Goal: Obtain resource: Download file/media

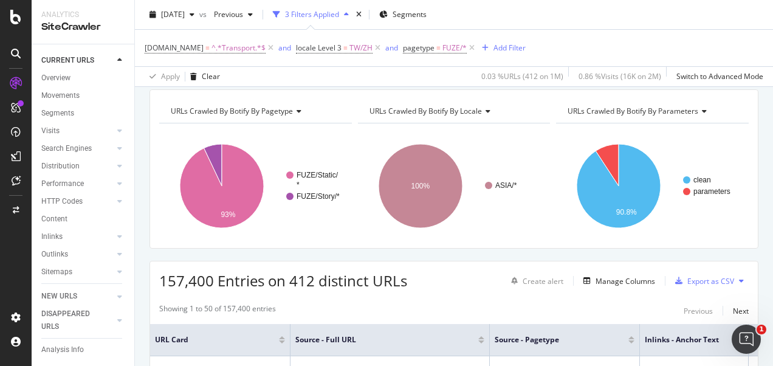
scroll to position [61, 0]
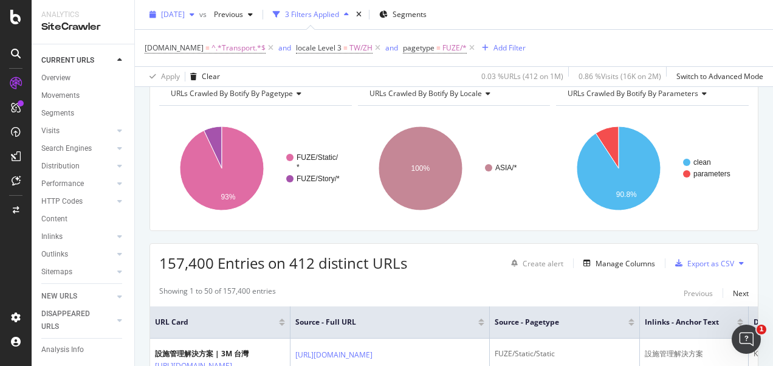
click at [185, 12] on span "[DATE]" at bounding box center [173, 14] width 24 height 10
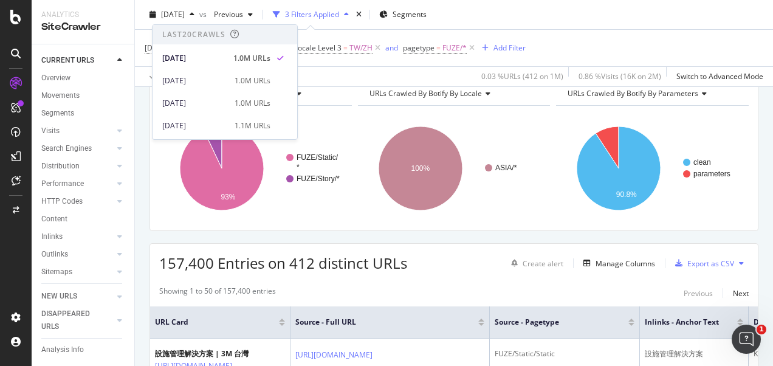
click at [593, 22] on div "2025 Aug. 31st vs Previous 3 Filters Applied Segments" at bounding box center [454, 17] width 638 height 24
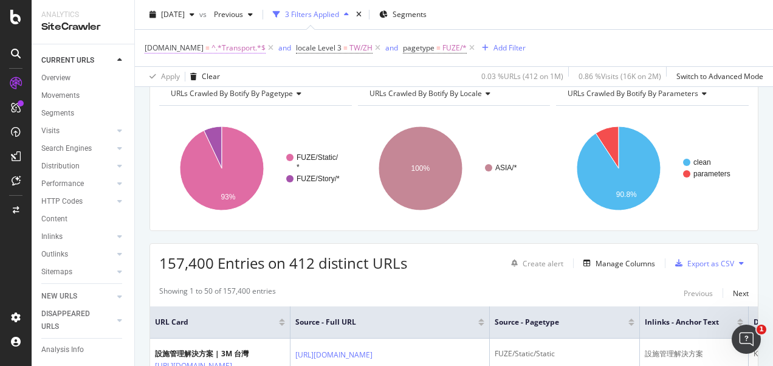
click at [247, 49] on span "^.*Transport.*$" at bounding box center [238, 47] width 54 height 17
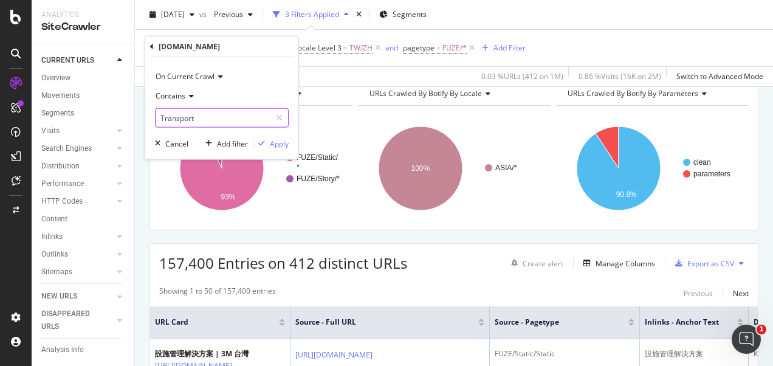
click at [216, 121] on input "Transport" at bounding box center [212, 117] width 115 height 19
type input "Safety"
click at [271, 142] on div "Apply" at bounding box center [279, 143] width 19 height 10
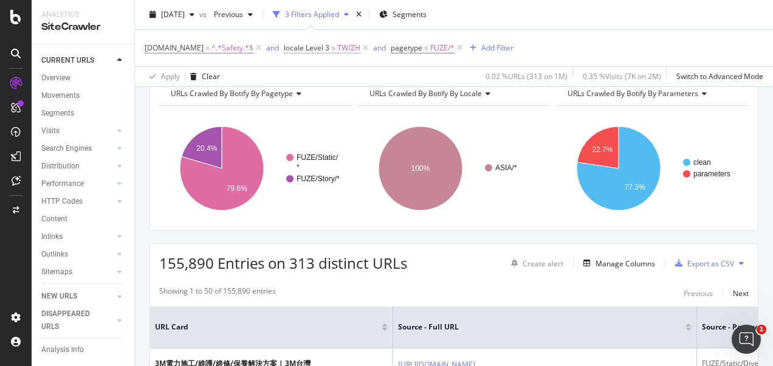
click at [337, 46] on span "TW/ZH" at bounding box center [348, 47] width 23 height 17
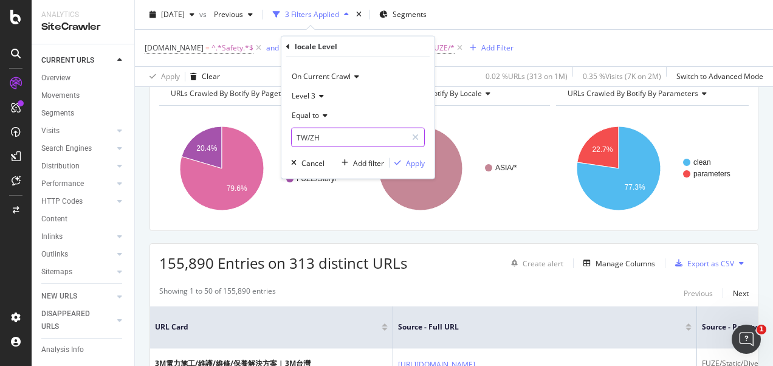
drag, startPoint x: 336, startPoint y: 46, endPoint x: 330, endPoint y: 136, distance: 90.1
click at [330, 136] on input "TW/ZH" at bounding box center [349, 137] width 115 height 19
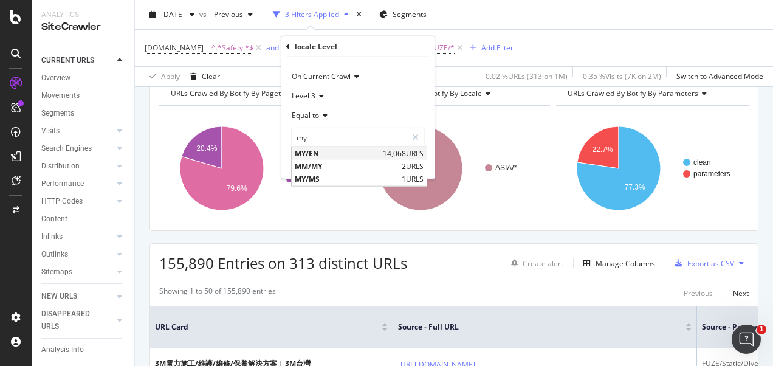
click at [319, 154] on span "MY/EN" at bounding box center [337, 153] width 85 height 10
type input "MY/EN"
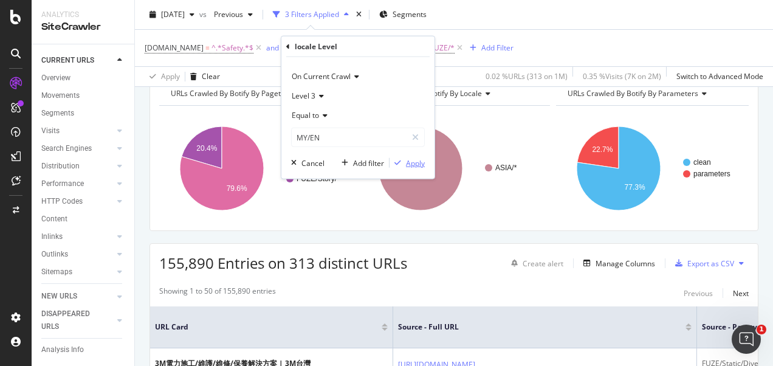
click at [412, 157] on div "Apply" at bounding box center [415, 162] width 19 height 10
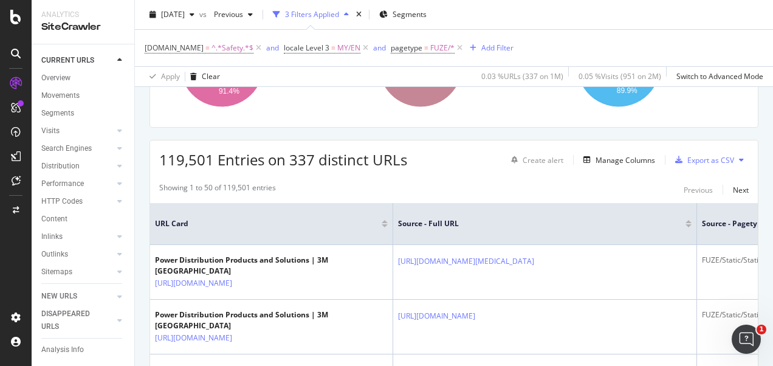
scroll to position [61, 0]
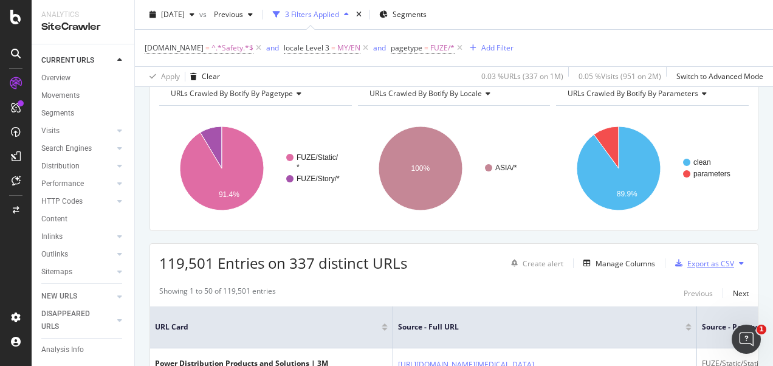
click at [688, 259] on div "Export as CSV" at bounding box center [710, 263] width 47 height 10
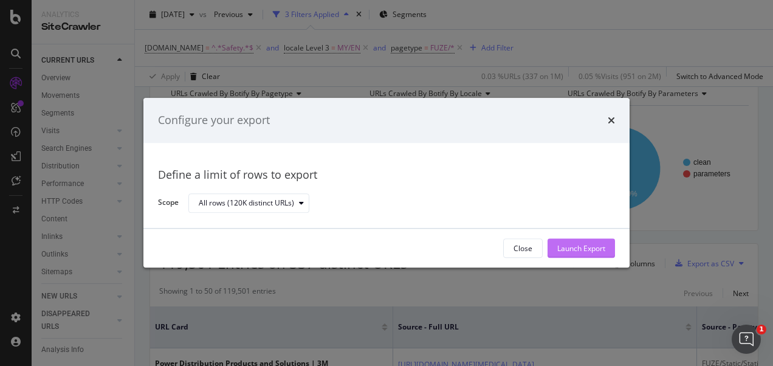
click at [607, 250] on button "Launch Export" at bounding box center [580, 248] width 67 height 19
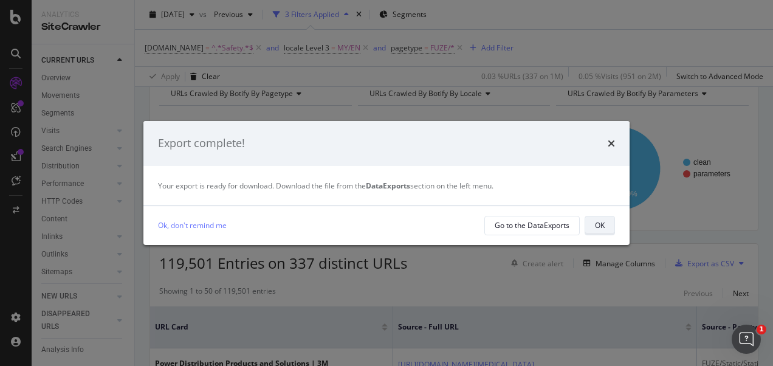
click at [604, 222] on div "OK" at bounding box center [600, 225] width 10 height 10
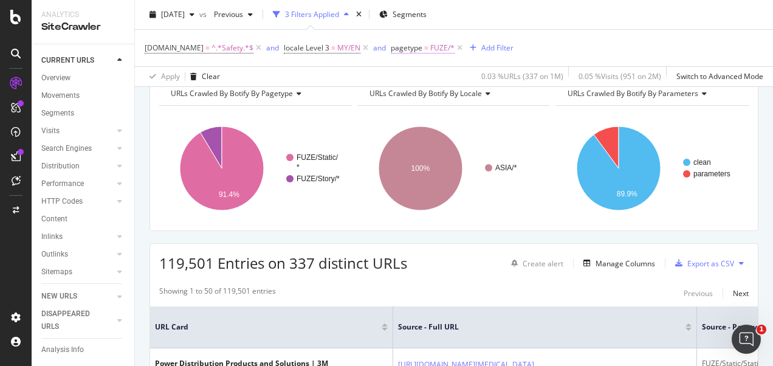
click at [424, 50] on span "=" at bounding box center [426, 48] width 4 height 10
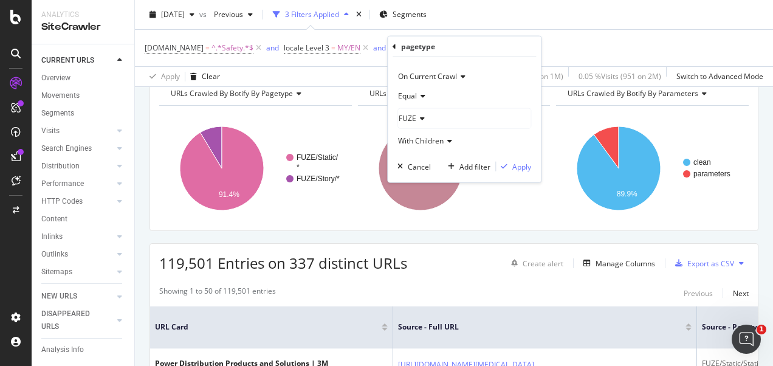
click at [360, 68] on div "Apply Clear 0.03 % URLs ( 337 on 1M ) 0.05 % Visits ( 951 on 2M ) Switch to Adv…" at bounding box center [454, 76] width 638 height 20
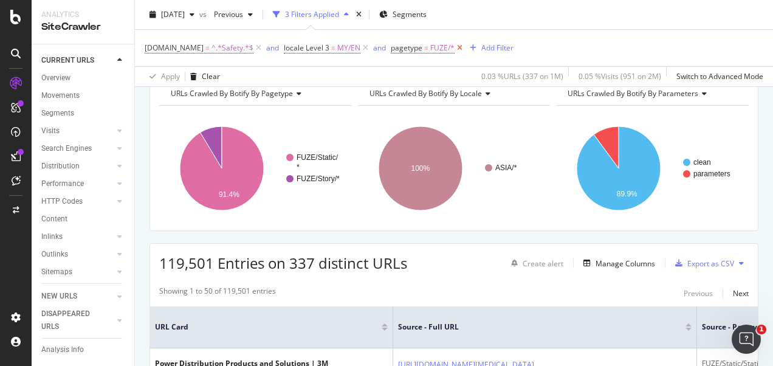
click at [454, 48] on icon at bounding box center [459, 48] width 10 height 12
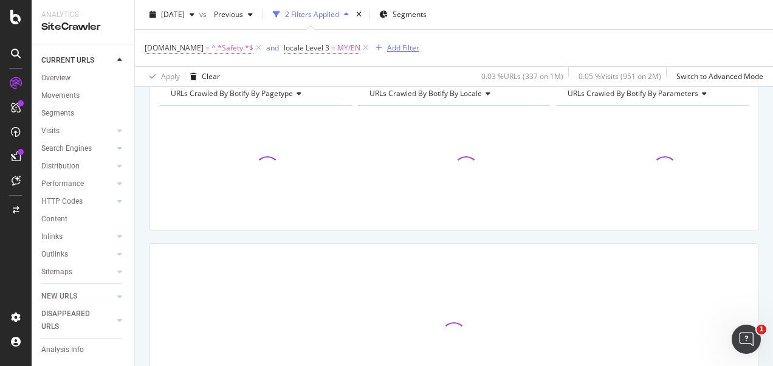
click at [398, 46] on div "Add Filter" at bounding box center [403, 48] width 32 height 10
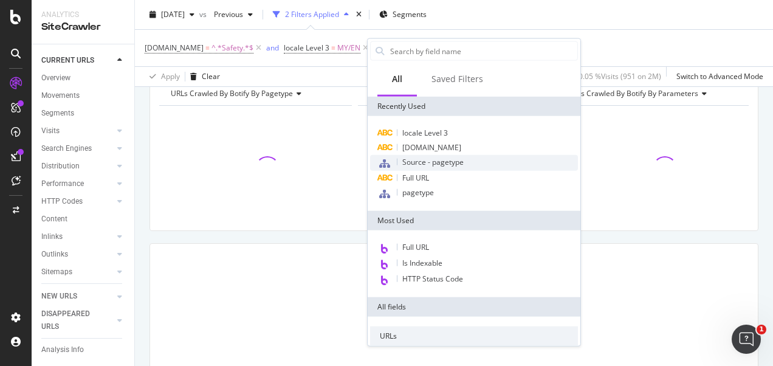
click at [422, 161] on span "Source - pagetype" at bounding box center [432, 162] width 61 height 10
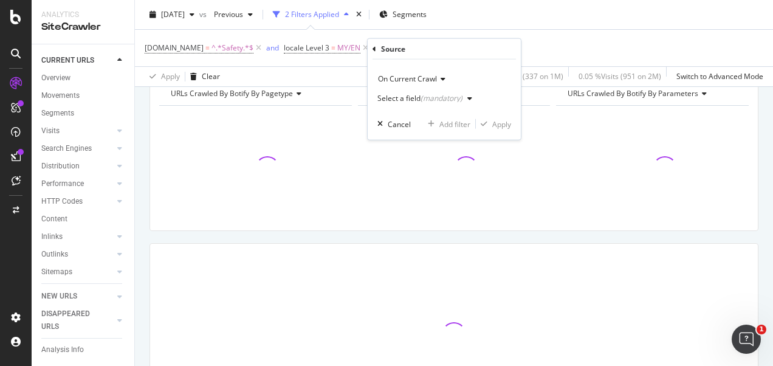
click at [459, 98] on div "(mandatory)" at bounding box center [441, 98] width 42 height 10
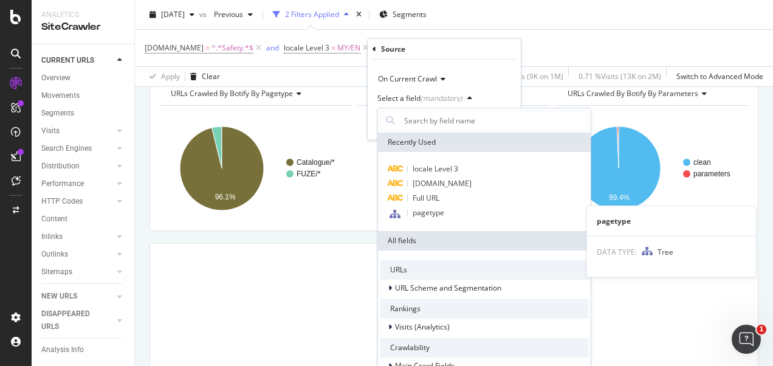
click at [428, 211] on span "pagetype" at bounding box center [428, 212] width 32 height 10
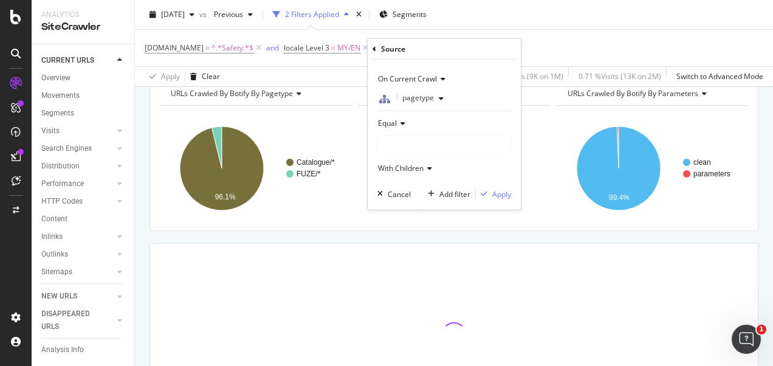
click at [417, 141] on div at bounding box center [444, 145] width 132 height 19
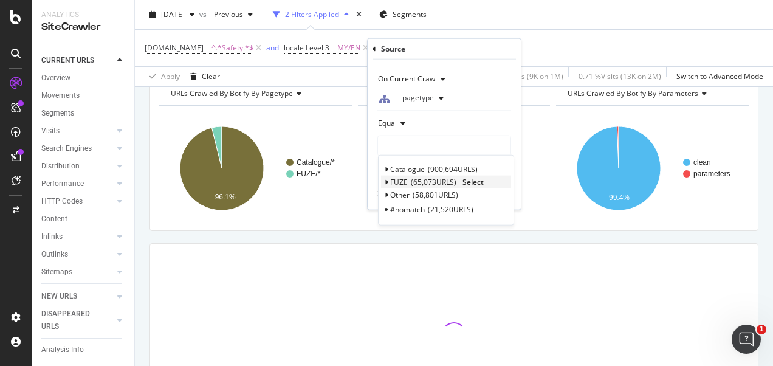
click at [469, 182] on span "Select" at bounding box center [472, 182] width 21 height 10
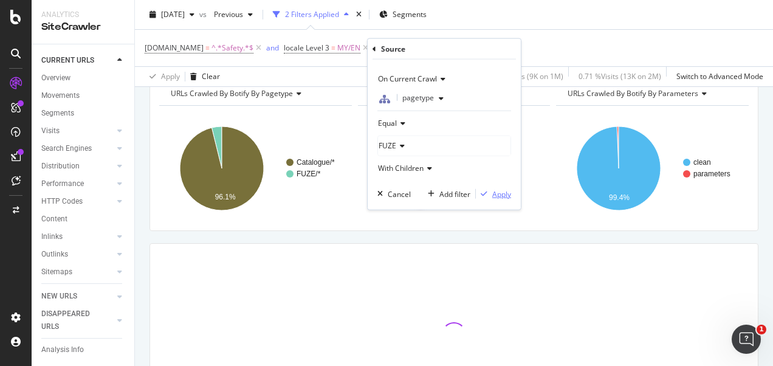
click at [492, 190] on div "Apply" at bounding box center [493, 193] width 35 height 11
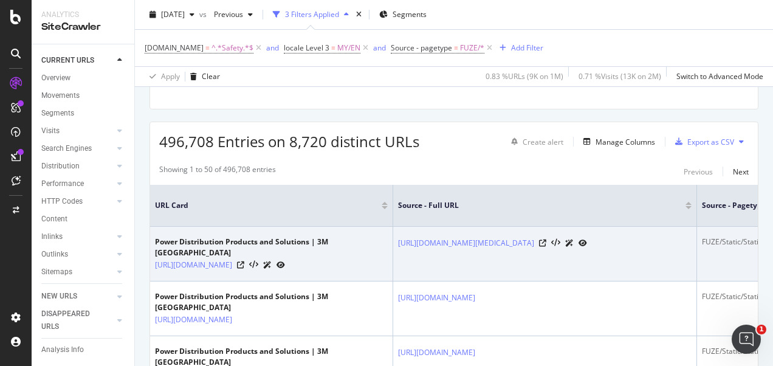
scroll to position [121, 0]
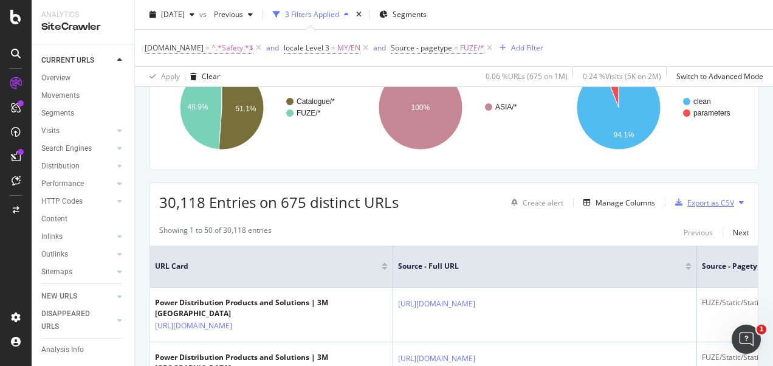
click at [696, 203] on div "Export as CSV" at bounding box center [710, 202] width 47 height 10
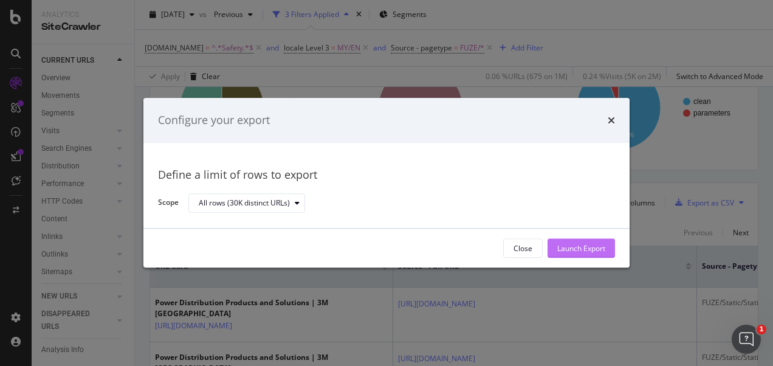
click at [572, 244] on div "Launch Export" at bounding box center [581, 248] width 48 height 10
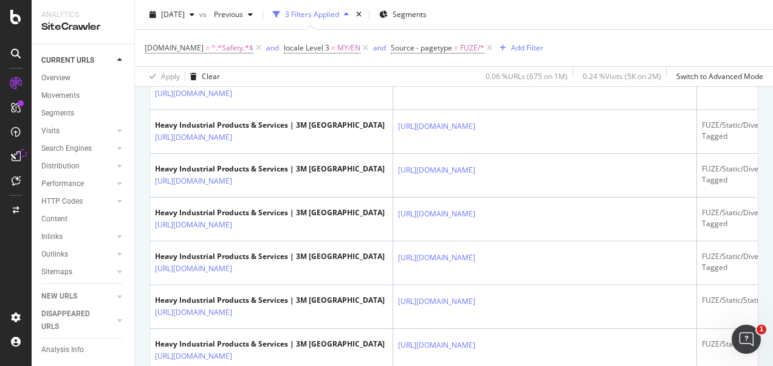
scroll to position [1851, 0]
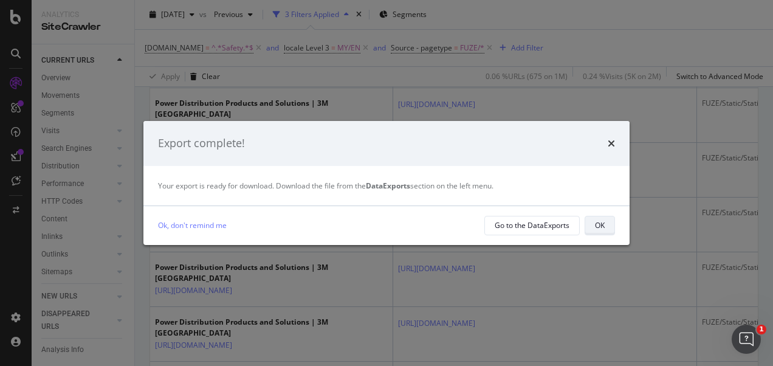
click at [595, 222] on div "OK" at bounding box center [600, 225] width 10 height 10
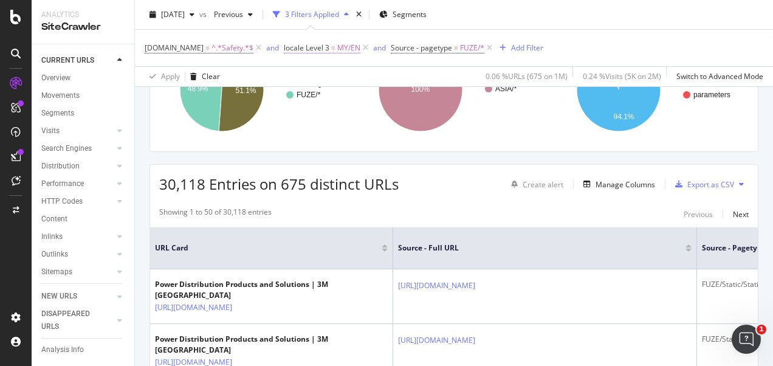
click at [346, 49] on span "MY/EN" at bounding box center [348, 47] width 23 height 17
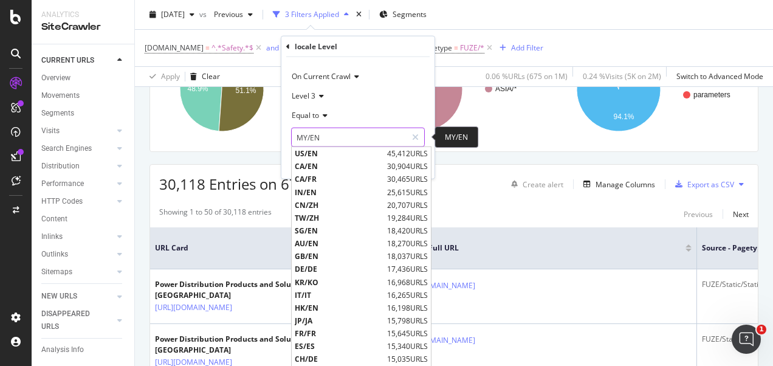
click at [323, 132] on input "MY/EN" at bounding box center [349, 137] width 115 height 19
type input "d"
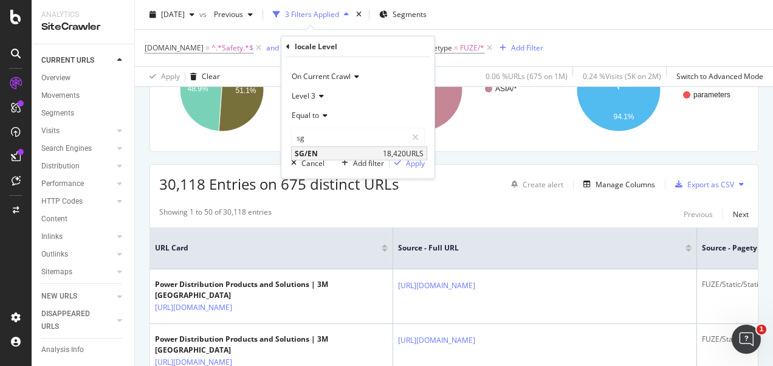
click at [335, 152] on span "SG/EN" at bounding box center [337, 153] width 85 height 10
type input "SG/EN"
click at [410, 162] on div "Apply" at bounding box center [415, 162] width 19 height 10
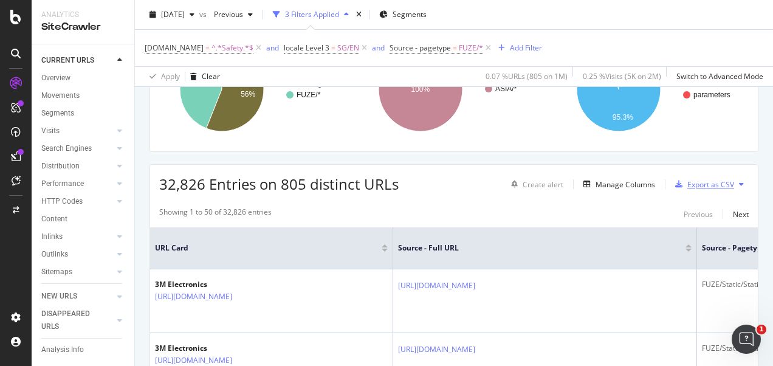
click at [696, 179] on div "Export as CSV" at bounding box center [710, 184] width 47 height 10
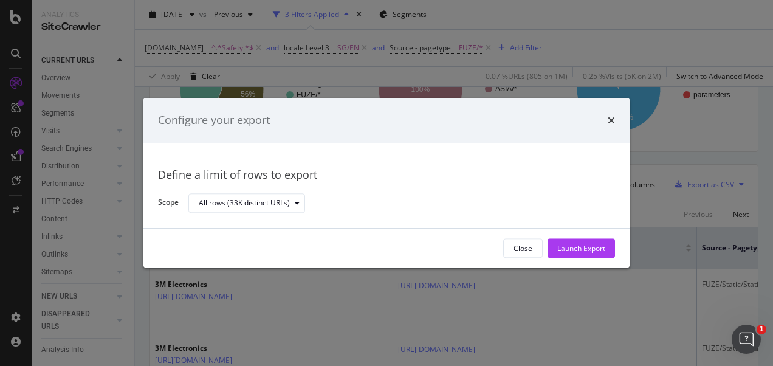
click at [575, 252] on div "Launch Export" at bounding box center [581, 248] width 48 height 10
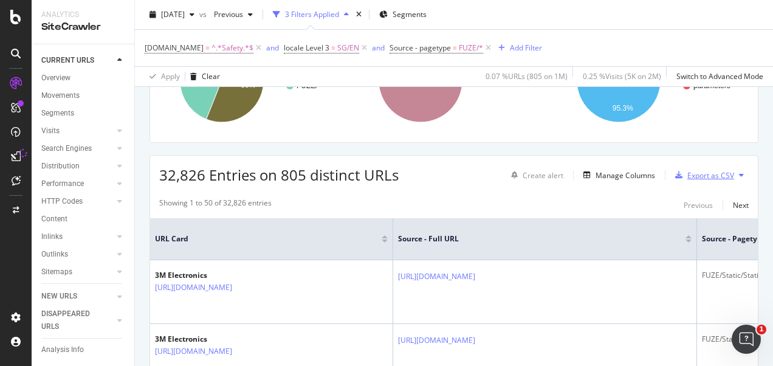
scroll to position [121, 0]
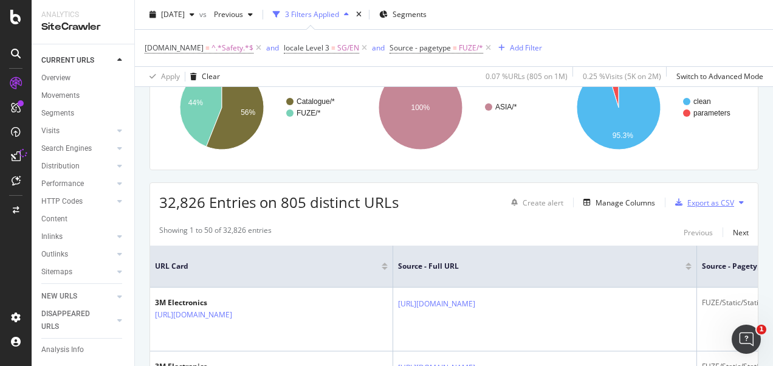
click at [695, 203] on div "Export as CSV" at bounding box center [710, 202] width 47 height 10
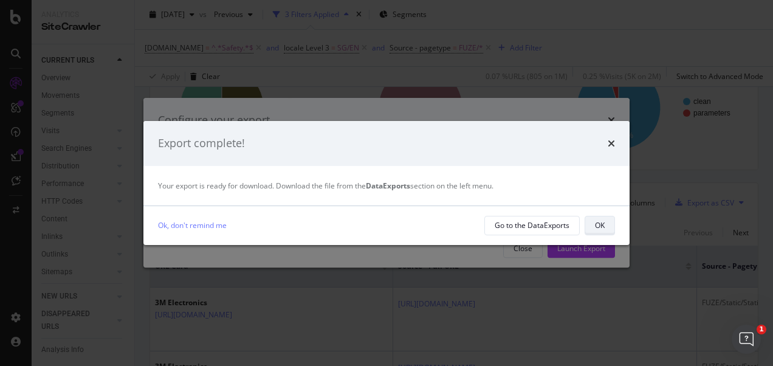
click at [598, 220] on div "OK" at bounding box center [600, 225] width 10 height 10
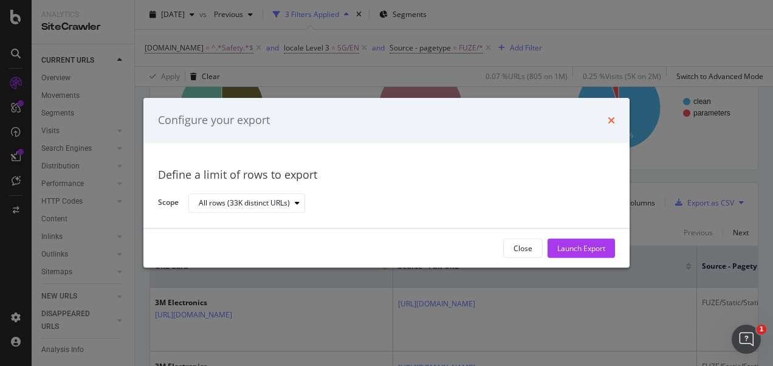
click at [610, 121] on icon "times" at bounding box center [610, 120] width 7 height 10
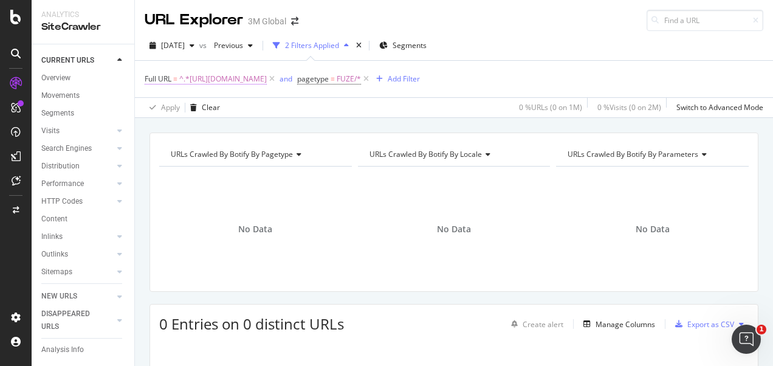
click at [267, 79] on span "^.*[URL][DOMAIN_NAME]" at bounding box center [222, 78] width 87 height 17
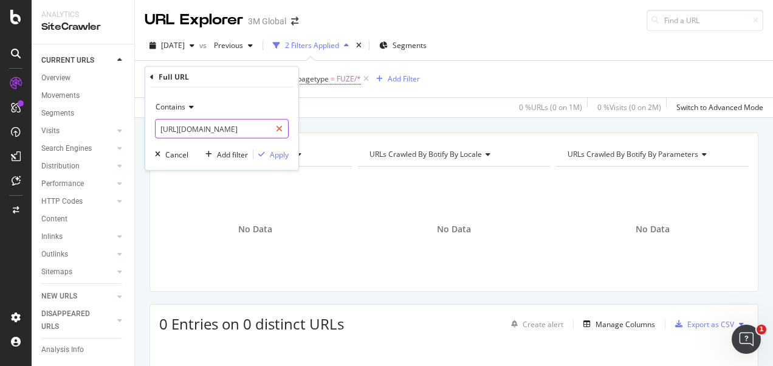
click at [279, 126] on icon at bounding box center [279, 129] width 7 height 9
click at [265, 128] on input "text" at bounding box center [221, 128] width 132 height 19
paste input "https://www.3m.com.au/3M/en_AU/p/dc/v000121268"
type input "https://www.3m.com.au/3M/en_AU/p/dc/v000121268"
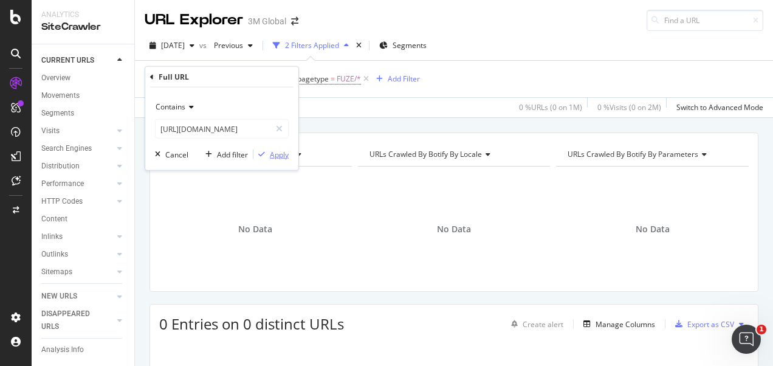
click at [274, 155] on div "Apply" at bounding box center [279, 154] width 19 height 10
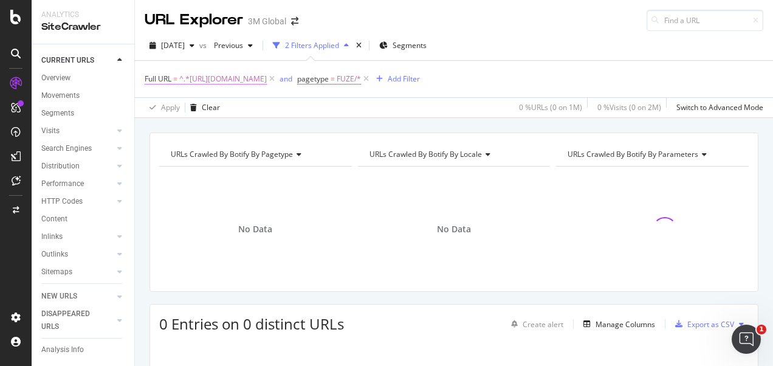
click at [267, 80] on span "^.*https://www.3m.com.au/3M/en_AU/p/dc/v000121268.*$" at bounding box center [222, 78] width 87 height 17
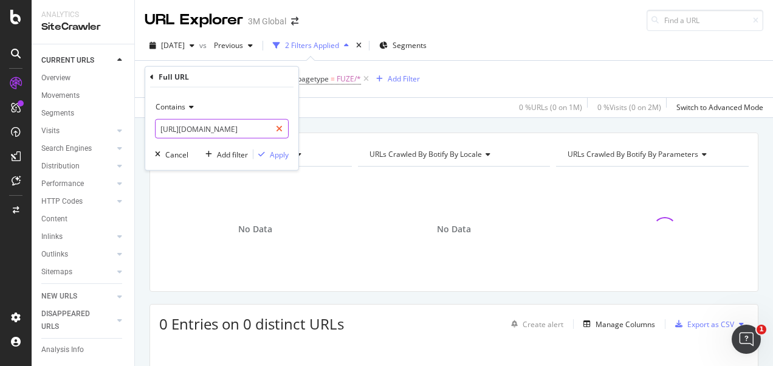
drag, startPoint x: 282, startPoint y: 129, endPoint x: 275, endPoint y: 131, distance: 8.0
click at [282, 129] on icon at bounding box center [279, 129] width 7 height 9
click at [250, 135] on input "https://www.3m.com.au/3M/en_AU/p/dc/v000121268" at bounding box center [221, 128] width 132 height 19
paste input "https://www.3m.com.au/3M/en_AU/p/d/v000121268"
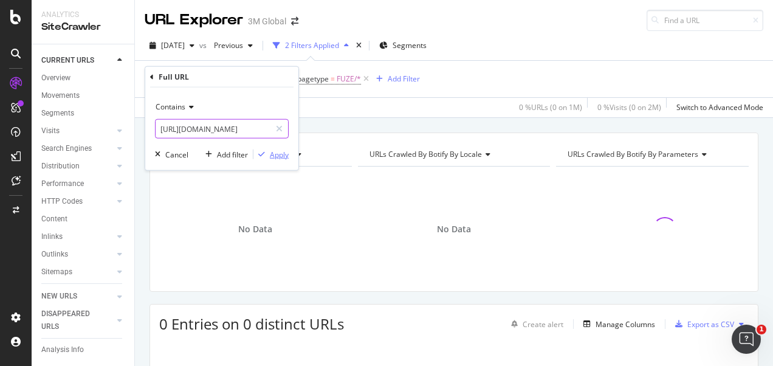
type input "https://www.3m.com.au/3M/en_AU/p/d/v000121268"
click at [270, 152] on div "Apply" at bounding box center [279, 154] width 19 height 10
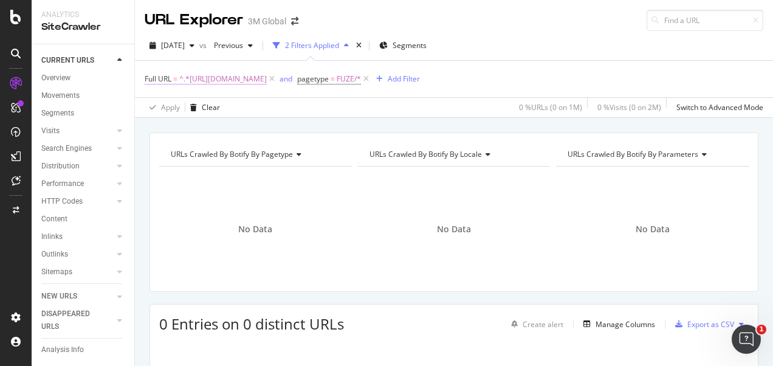
click at [267, 79] on span "^.*https://www.3m.com.au/3M/en_AU/p/d/v000121268.*$" at bounding box center [222, 78] width 87 height 17
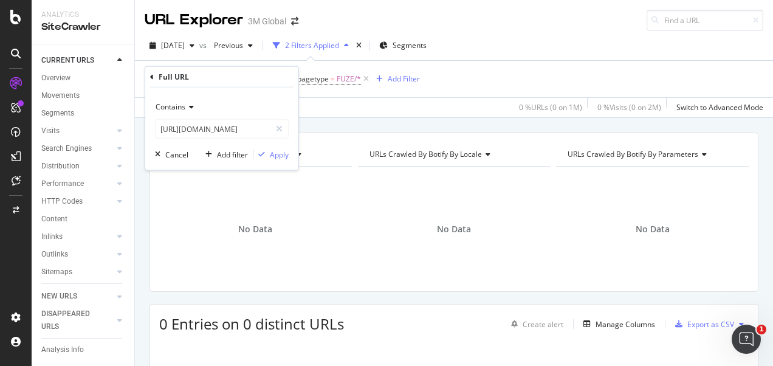
drag, startPoint x: 282, startPoint y: 123, endPoint x: 234, endPoint y: 141, distance: 51.7
click at [281, 125] on icon at bounding box center [279, 129] width 7 height 9
click at [234, 141] on div "Contains https://www.3m.com.au/3M/en_AU/p/d/v000121268 Cancel Add filter Apply" at bounding box center [221, 128] width 153 height 83
click at [234, 132] on input "https://www.3m.com.au/3M/en_AU/p/d/v000121268" at bounding box center [221, 128] width 132 height 19
paste input "https://www.3m.com.au/3M/en_AU/p/dc/v000121268"
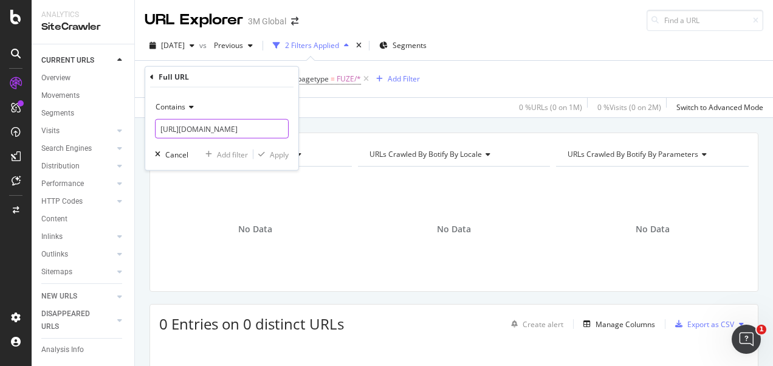
scroll to position [0, 75]
type input "https://www.3m.com.au/3M/en_AU/p/dc/v000121268"
click at [276, 156] on div "Apply" at bounding box center [279, 154] width 19 height 10
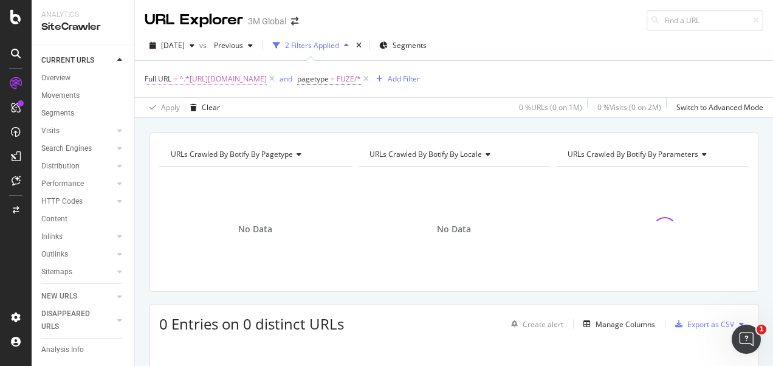
click at [267, 80] on span "^.*https://www.3m.com.au/3M/en_AU/p/dc/v000121268.*$" at bounding box center [222, 78] width 87 height 17
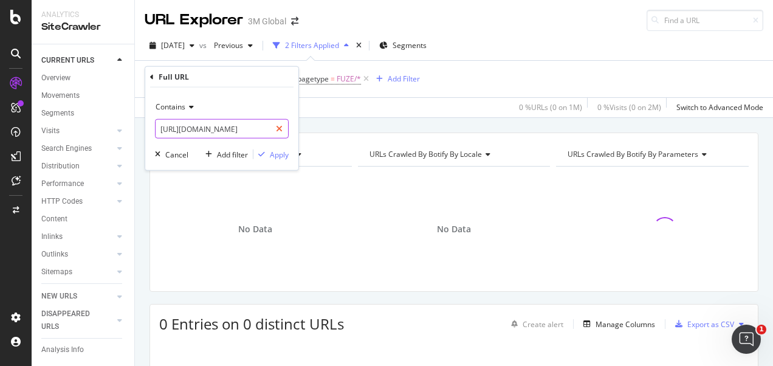
click at [278, 128] on icon at bounding box center [279, 129] width 7 height 9
click at [258, 132] on input "https://www.3m.com.au/3M/en_AU/p/dc/v000121268" at bounding box center [221, 128] width 132 height 19
paste input "https://www.3mnz.co.nz/3M/en_NZ/p/dc/v000121268"
type input "https://www.3mnz.co.nz/3M/en_NZ/p/dc/v000121268"
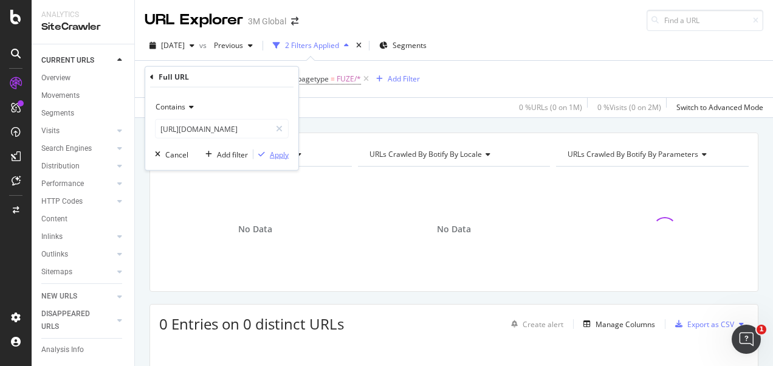
click at [278, 152] on div "Apply" at bounding box center [279, 154] width 19 height 10
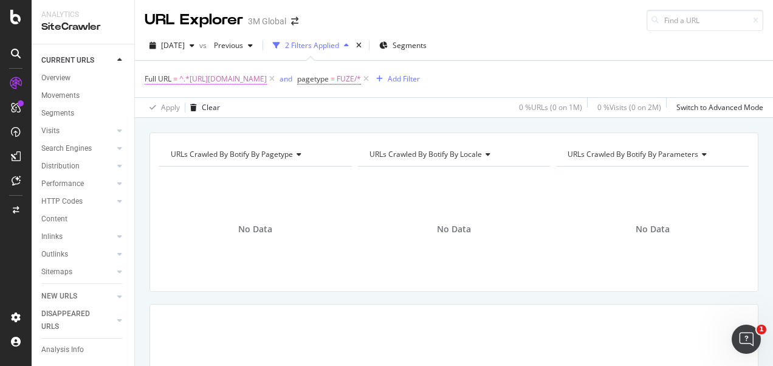
click at [267, 79] on span "^.*https://www.3mnz.co.nz/3M/en_NZ/p/dc/v000121268.*$" at bounding box center [222, 78] width 87 height 17
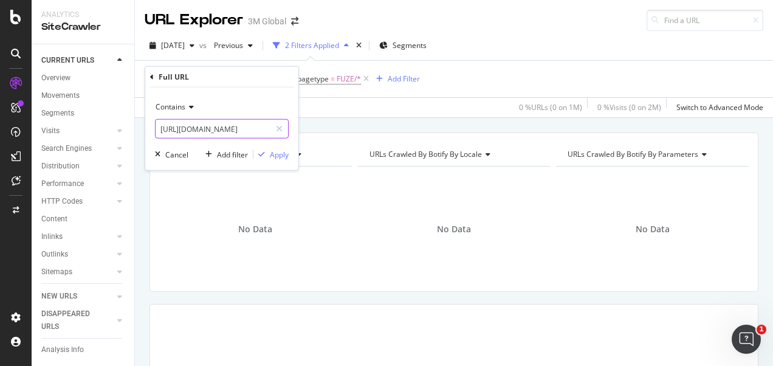
click at [281, 129] on icon at bounding box center [279, 129] width 7 height 9
click at [265, 131] on input "https://www.3mnz.co.nz/3M/en_NZ/p/dc/v000121268" at bounding box center [221, 128] width 132 height 19
paste input "https://www.3mnz.co.nz/3M/en_NZ/p/d/v000121268"
type input "https://www.3mnz.co.nz/3M/en_NZ/p/d/v000121268"
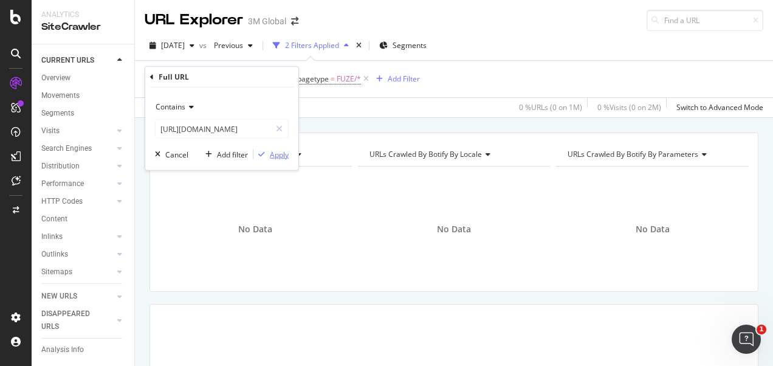
scroll to position [0, 0]
click at [270, 154] on div "Apply" at bounding box center [279, 154] width 19 height 10
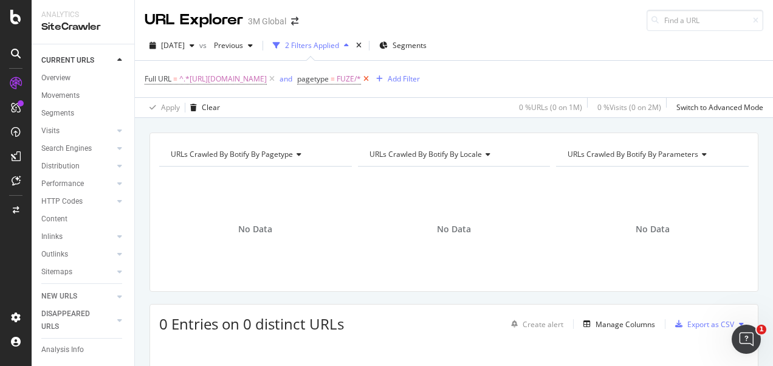
click at [371, 81] on icon at bounding box center [366, 79] width 10 height 12
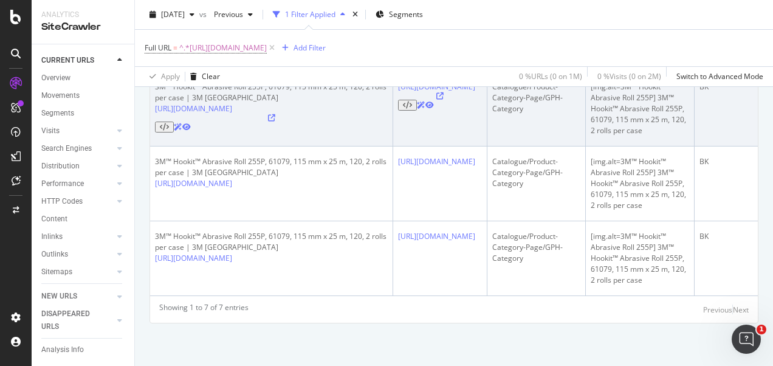
scroll to position [911, 0]
click at [436, 100] on icon at bounding box center [439, 95] width 7 height 7
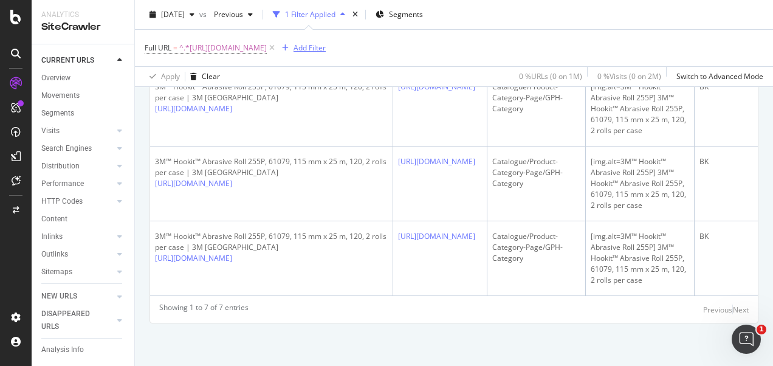
click at [326, 51] on div "Add Filter" at bounding box center [309, 48] width 32 height 10
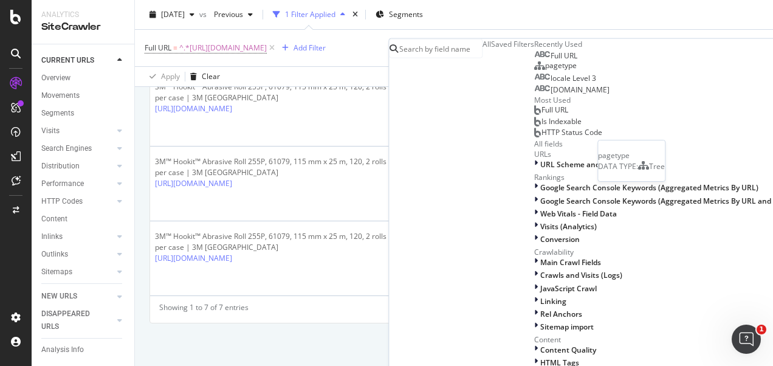
click at [545, 70] on span "pagetype" at bounding box center [561, 65] width 32 height 10
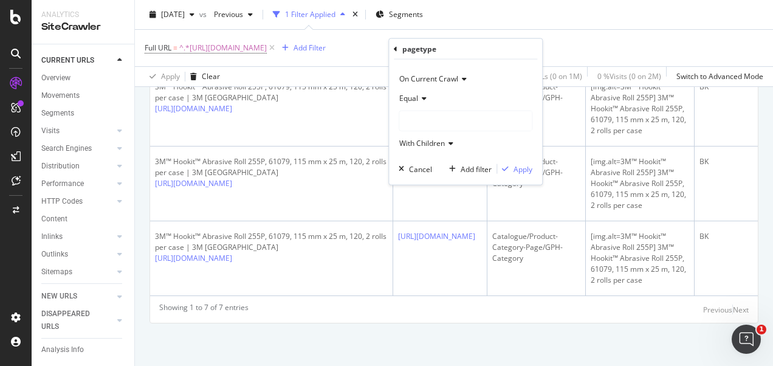
click at [439, 124] on div at bounding box center [465, 120] width 132 height 19
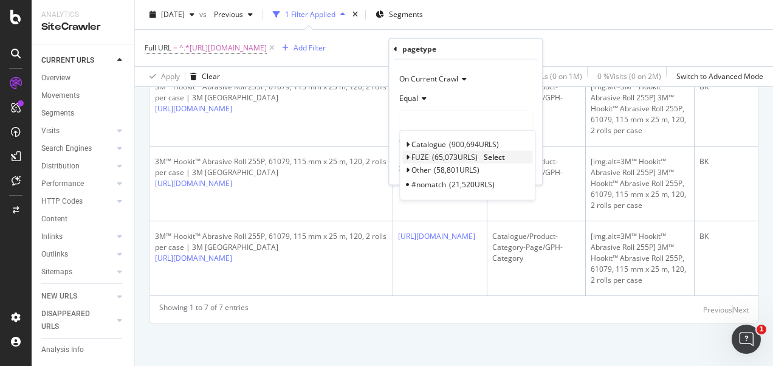
click at [432, 156] on span "65,073 URLS" at bounding box center [455, 157] width 46 height 10
click at [497, 155] on span "Select" at bounding box center [493, 157] width 21 height 10
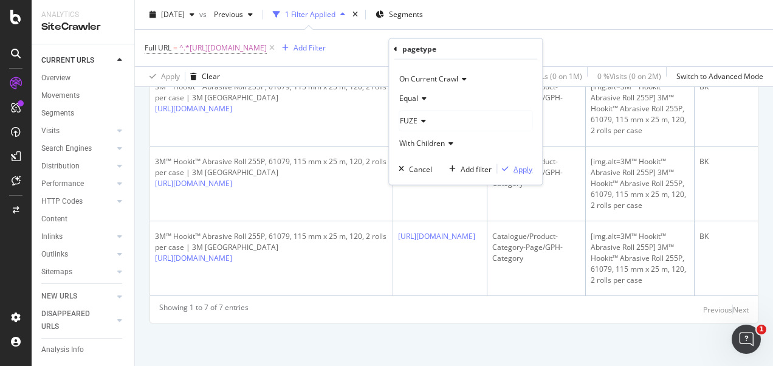
click at [514, 164] on div "Apply" at bounding box center [522, 168] width 19 height 10
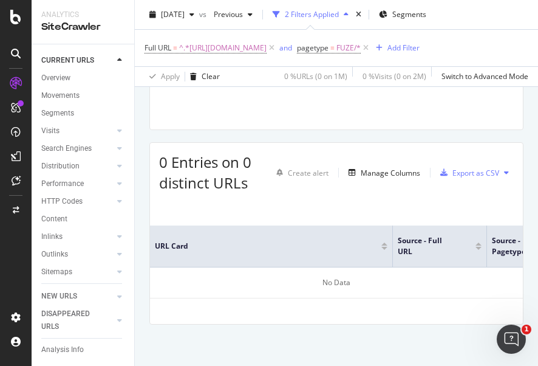
scroll to position [177, 0]
click at [361, 45] on span "FUZE/*" at bounding box center [348, 47] width 24 height 17
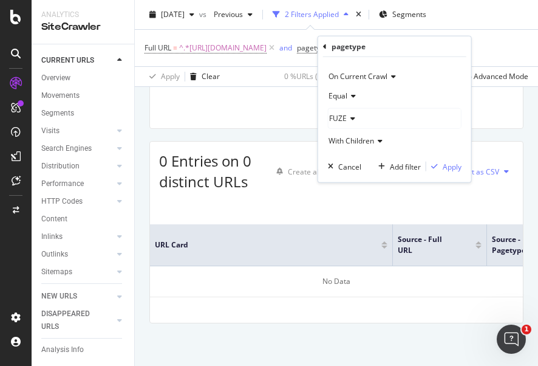
drag, startPoint x: 480, startPoint y: 49, endPoint x: 473, endPoint y: 47, distance: 7.4
click at [371, 49] on icon at bounding box center [366, 48] width 10 height 12
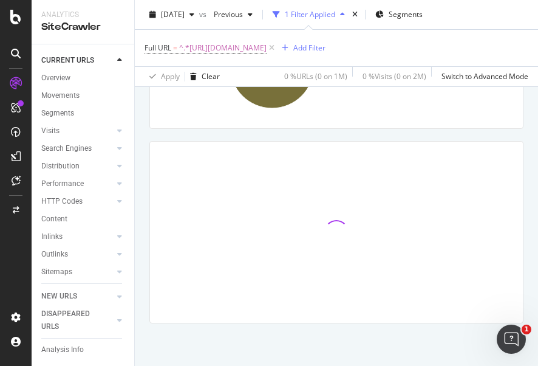
scroll to position [162, 0]
click at [326, 49] on div "Add Filter" at bounding box center [309, 48] width 32 height 10
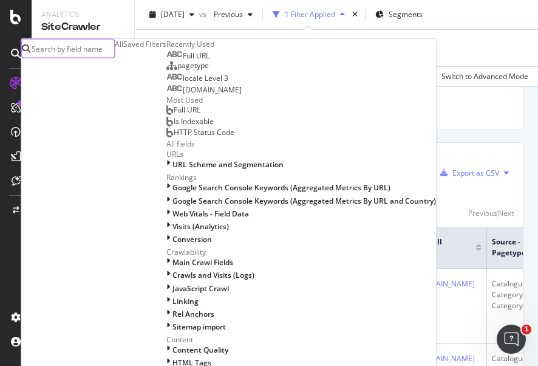
click at [114, 51] on input "text" at bounding box center [72, 48] width 84 height 18
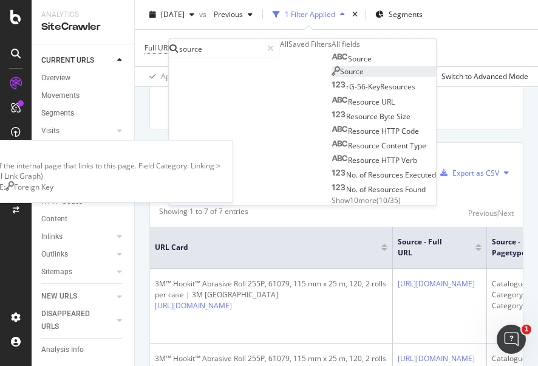
type input "source"
click at [340, 77] on span "Source" at bounding box center [352, 71] width 24 height 10
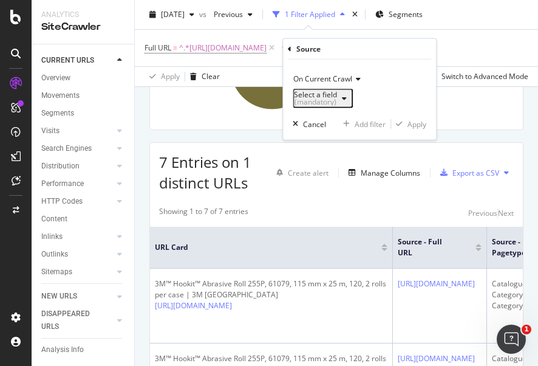
click at [352, 96] on div "button" at bounding box center [344, 98] width 15 height 7
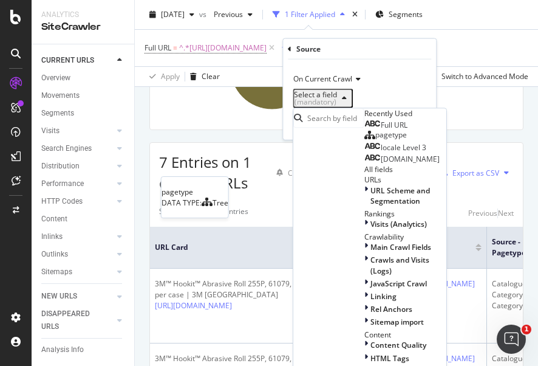
click at [375, 140] on span "pagetype" at bounding box center [391, 134] width 32 height 10
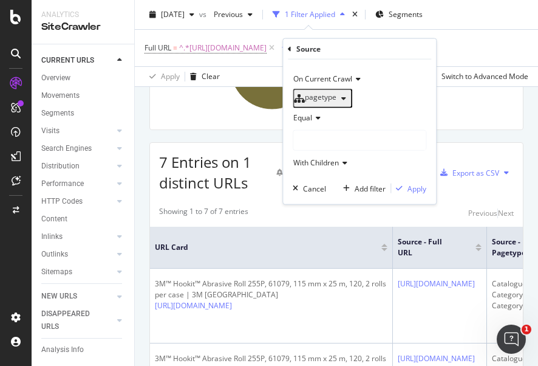
click at [389, 150] on div at bounding box center [359, 140] width 132 height 19
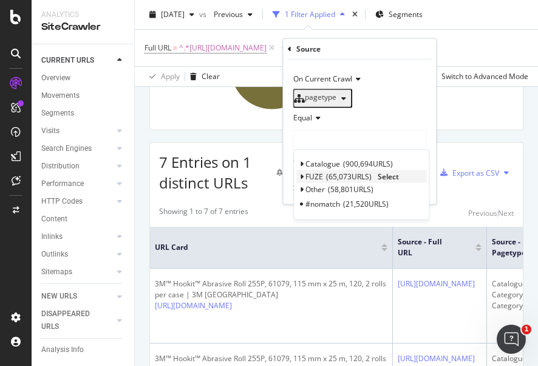
click at [397, 181] on span "Select" at bounding box center [388, 176] width 21 height 10
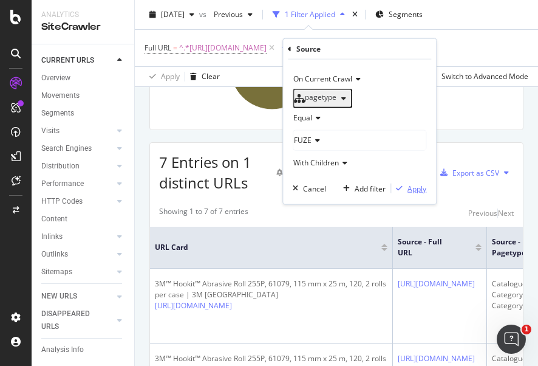
drag, startPoint x: 412, startPoint y: 194, endPoint x: 413, endPoint y: 180, distance: 14.0
click at [412, 193] on div "Apply" at bounding box center [417, 188] width 19 height 10
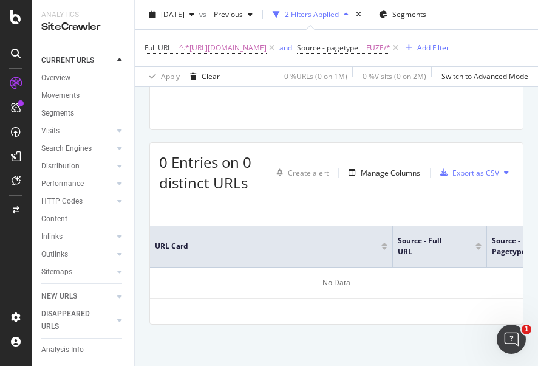
scroll to position [177, 0]
click at [227, 47] on span "^.*https://www.3mnz.co.nz/3M/en_NZ/p/d/v000121268.*$" at bounding box center [222, 47] width 87 height 17
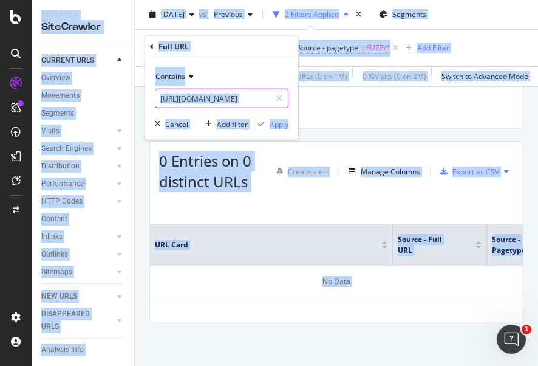
drag, startPoint x: 276, startPoint y: 100, endPoint x: 269, endPoint y: 98, distance: 7.5
click at [276, 100] on icon at bounding box center [279, 98] width 7 height 9
click at [257, 97] on input "https://www.3mnz.co.nz/3M/en_NZ/p/d/v000121268" at bounding box center [221, 98] width 132 height 19
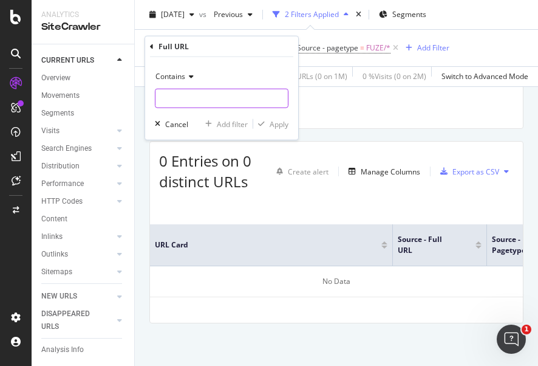
paste input "https://www.command.co.th/3M/th_TH/p/pc/decorative-metallic-hooks/"
type input "https://www.command.co.th/3M/th_TH/p/pc/decorative-metallic-hooks/"
click at [273, 123] on div "Apply" at bounding box center [279, 123] width 19 height 10
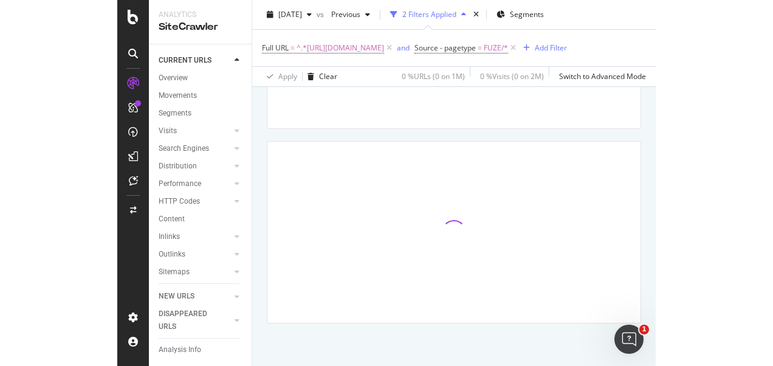
scroll to position [162, 0]
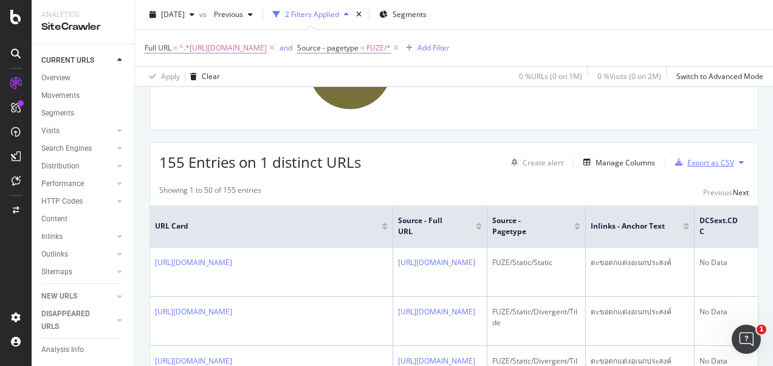
click at [687, 163] on div "Export as CSV" at bounding box center [710, 162] width 47 height 10
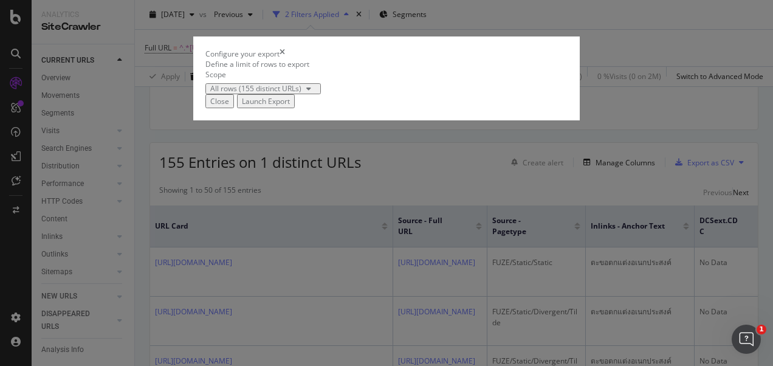
click at [290, 106] on div "Launch Export" at bounding box center [266, 101] width 48 height 10
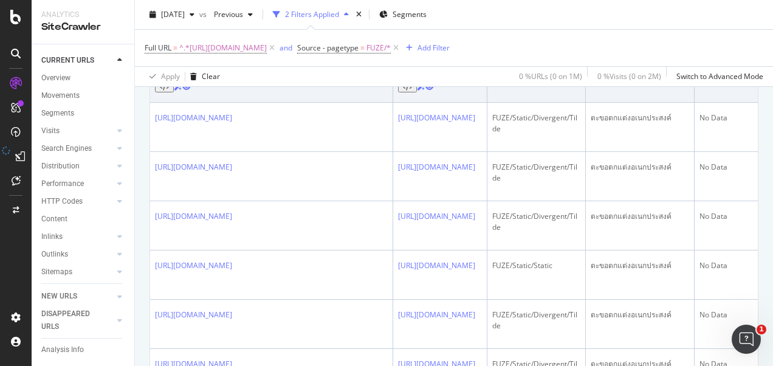
scroll to position [0, 0]
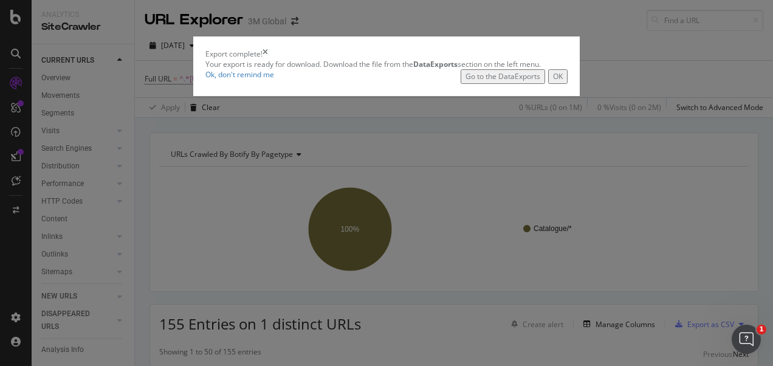
click at [567, 83] on button "OK" at bounding box center [557, 76] width 19 height 14
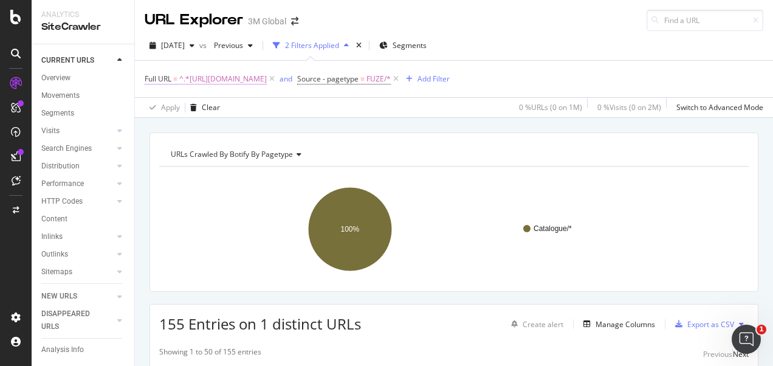
click at [267, 73] on span "^.*https://www.command.co.th/3M/th_TH/p/pc/decorative-metallic-hooks/.*$" at bounding box center [222, 78] width 87 height 17
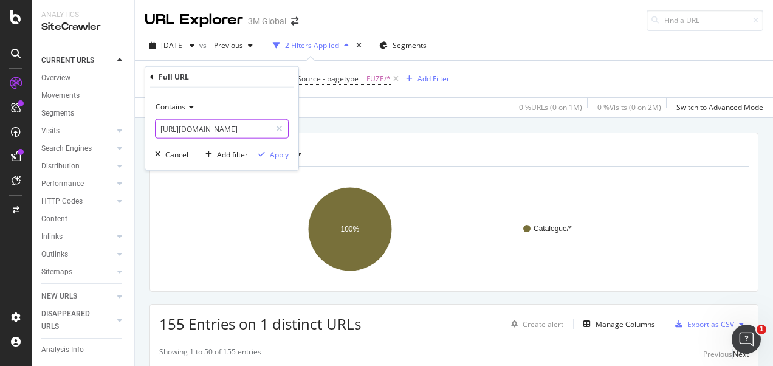
click at [280, 126] on icon at bounding box center [279, 129] width 7 height 9
click at [251, 126] on input "text" at bounding box center [221, 128] width 132 height 19
paste input "https://www.command.co.th/3M/th_TH/p/pc/homewares/"
type input "https://www.command.co.th/3M/th_TH/p/pc/homewares/"
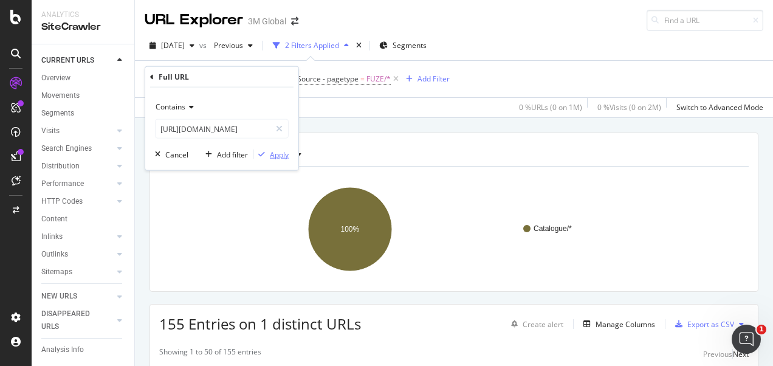
click at [279, 149] on div "Apply" at bounding box center [279, 154] width 19 height 10
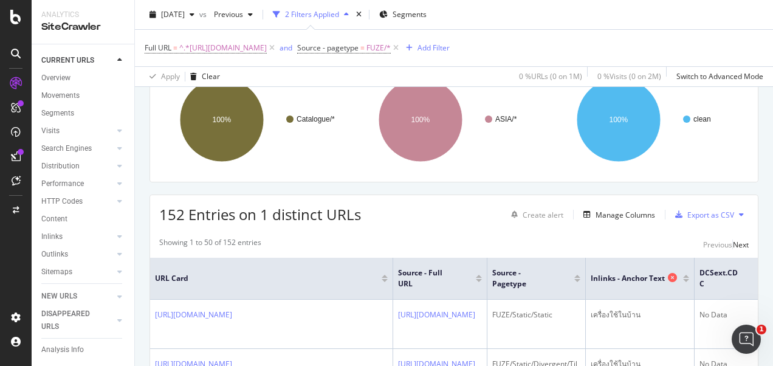
scroll to position [121, 0]
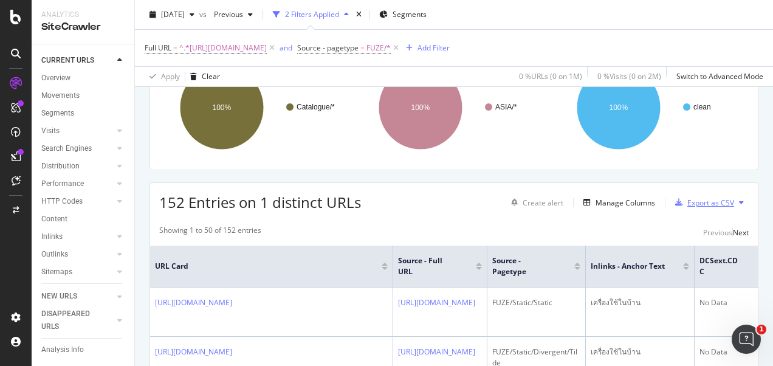
click at [696, 200] on div "Export as CSV" at bounding box center [710, 202] width 47 height 10
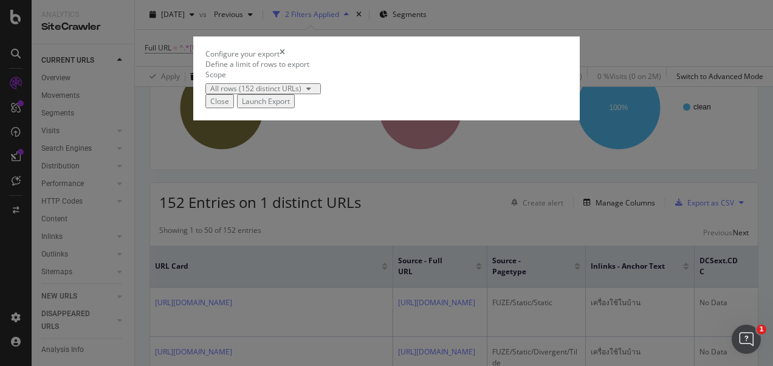
click at [290, 106] on div "Launch Export" at bounding box center [266, 101] width 48 height 10
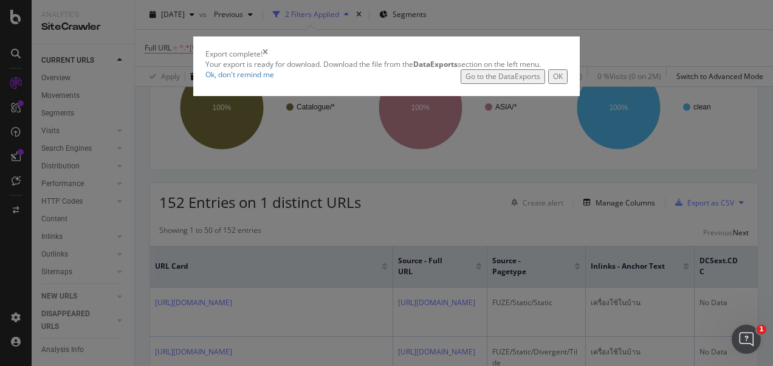
click at [562, 81] on div "OK" at bounding box center [558, 76] width 10 height 10
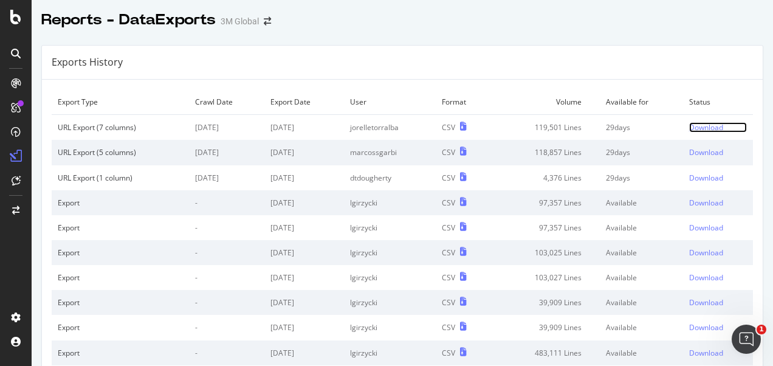
click at [689, 126] on div "Download" at bounding box center [706, 127] width 34 height 10
click at [697, 128] on div "Download" at bounding box center [706, 127] width 34 height 10
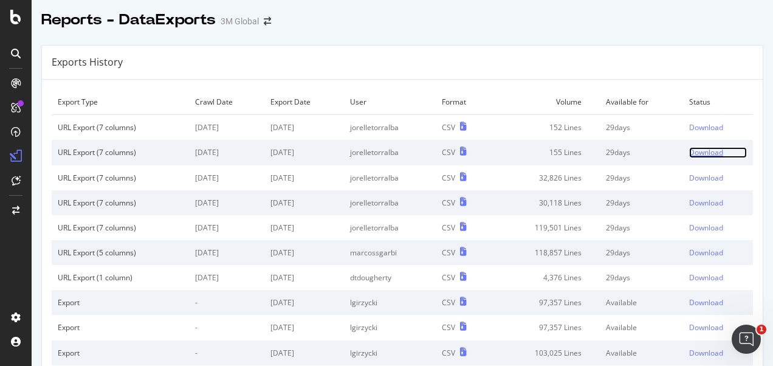
click at [690, 151] on div "Download" at bounding box center [706, 152] width 34 height 10
click at [689, 128] on div "Download" at bounding box center [706, 127] width 34 height 10
